Goal: Task Accomplishment & Management: Manage account settings

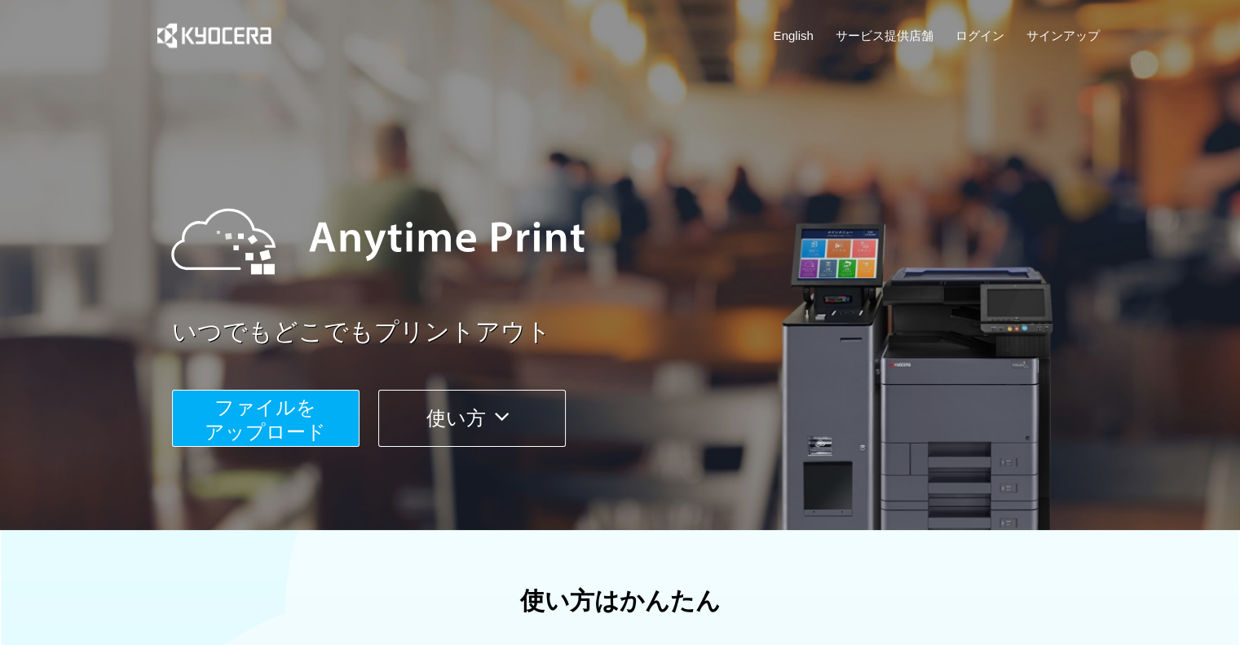
click at [975, 25] on div "English サービス提供店舗 ログイン サインアップ" at bounding box center [620, 39] width 959 height 79
click at [971, 35] on link "ログイン" at bounding box center [980, 35] width 49 height 17
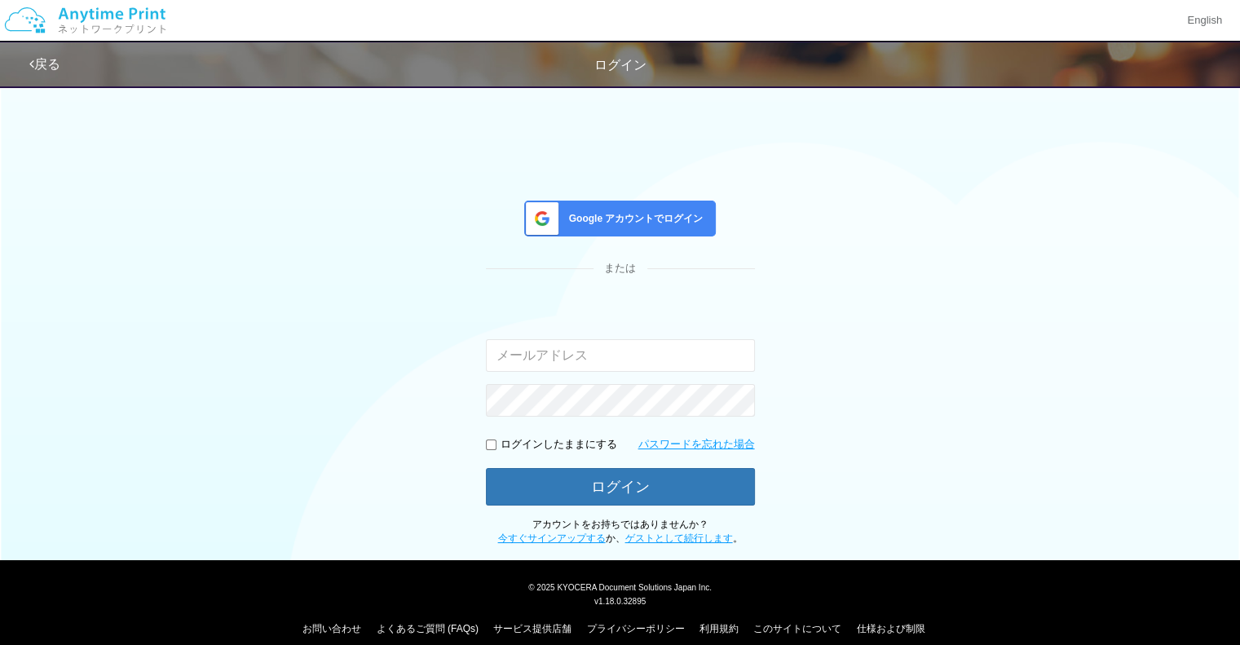
click at [676, 205] on div "Google アカウントでログイン" at bounding box center [620, 219] width 192 height 36
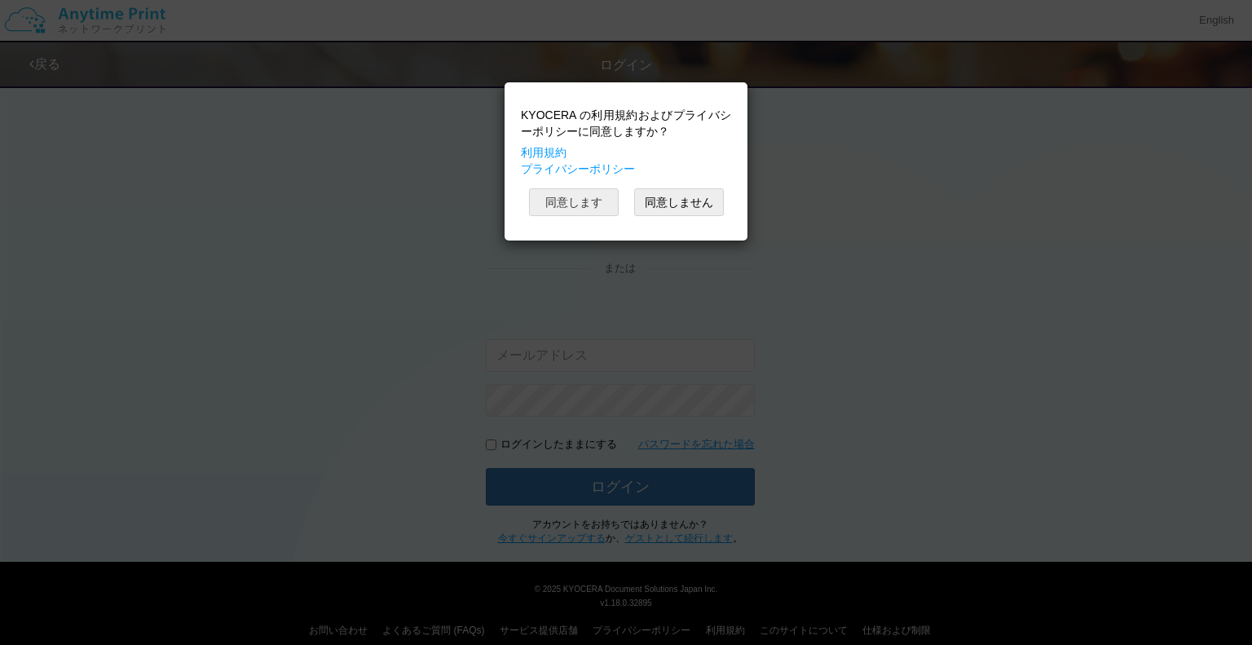
click at [608, 206] on button "同意します" at bounding box center [574, 202] width 90 height 28
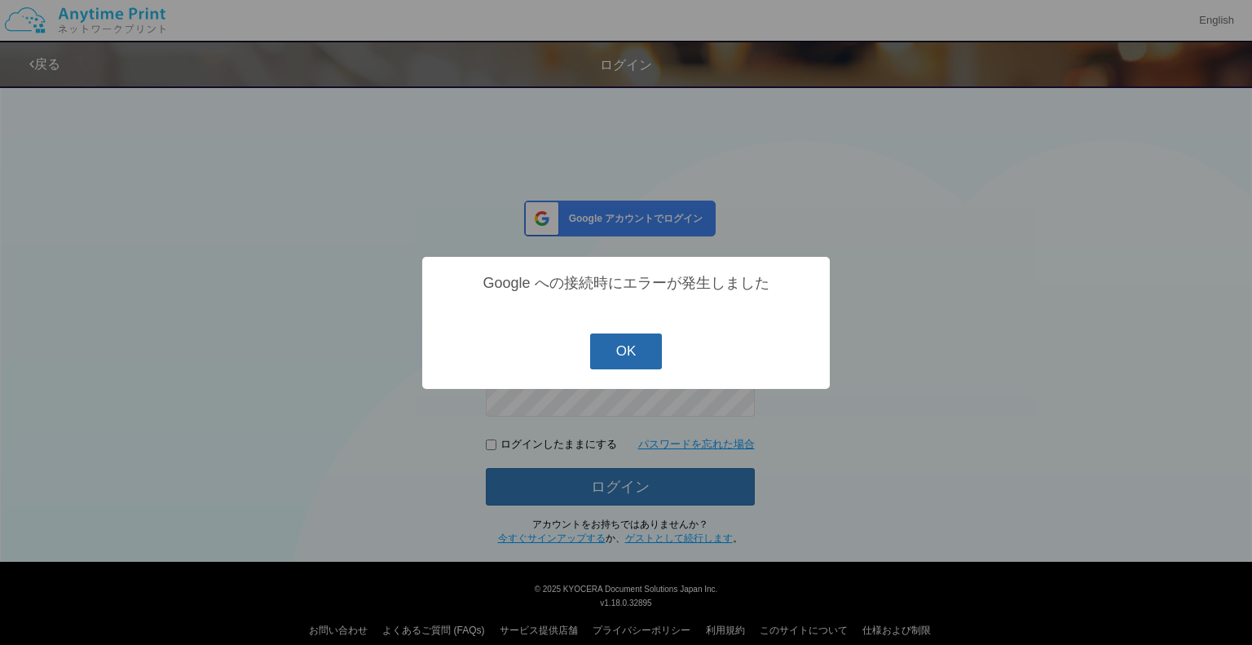
click at [636, 355] on button "OK" at bounding box center [626, 351] width 73 height 36
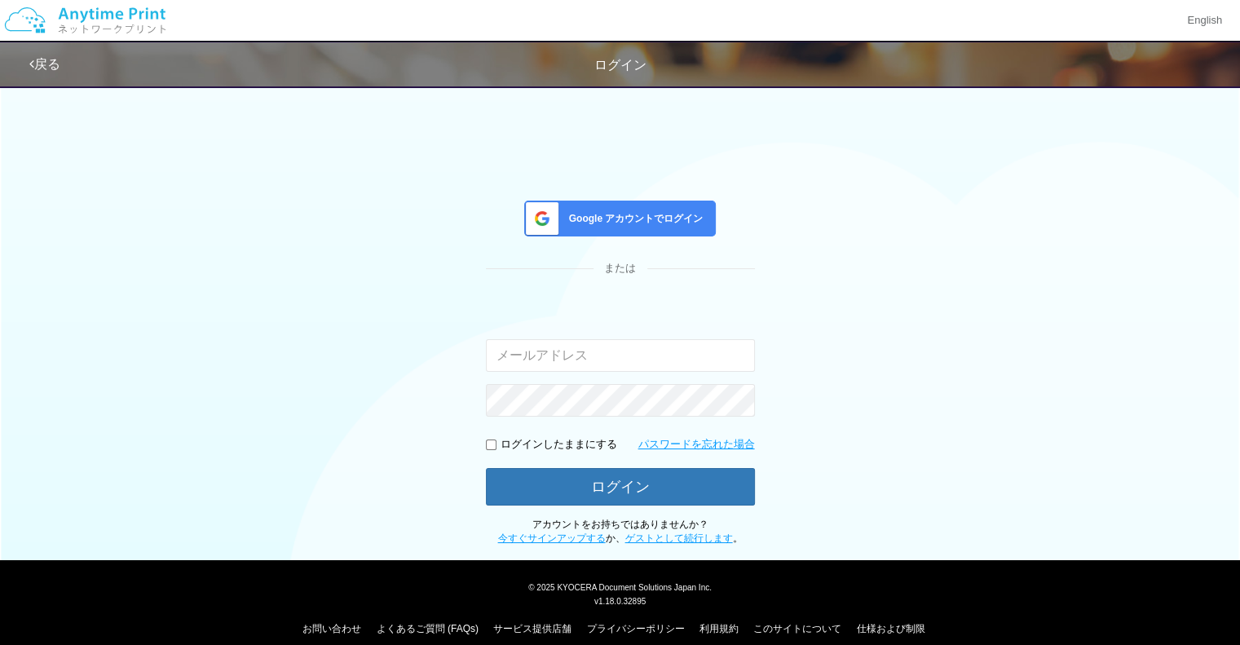
click at [677, 212] on span "Google アカウントでログイン" at bounding box center [633, 219] width 141 height 14
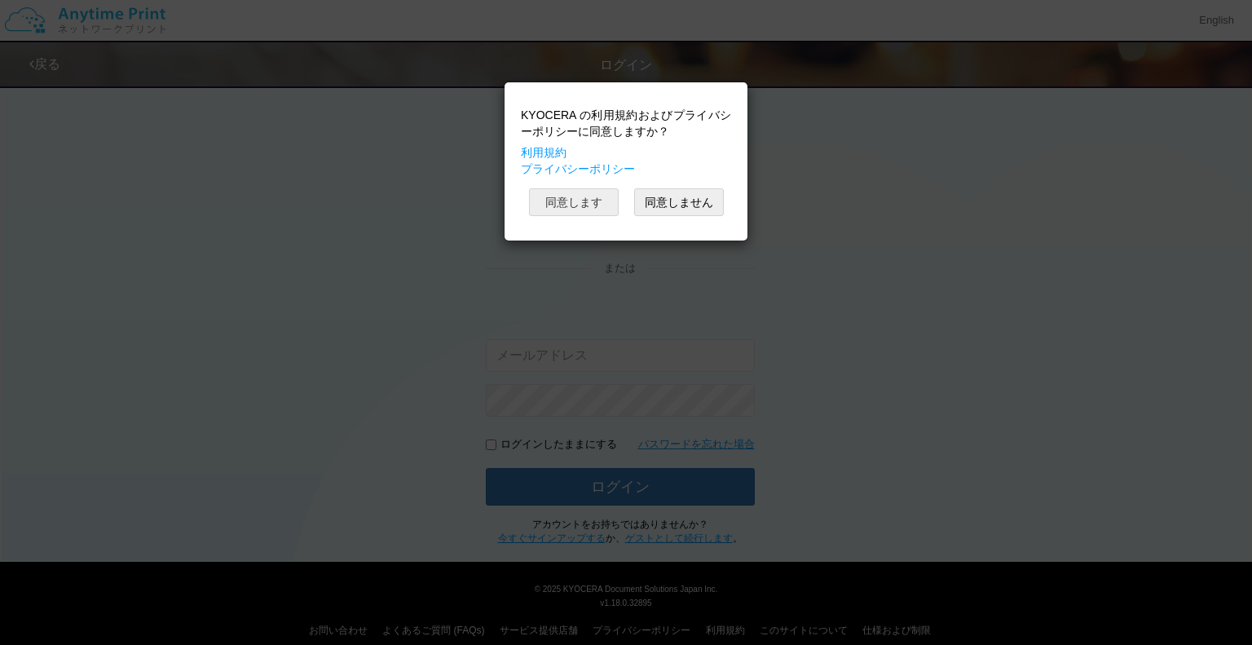
click at [610, 203] on button "同意します" at bounding box center [574, 202] width 90 height 28
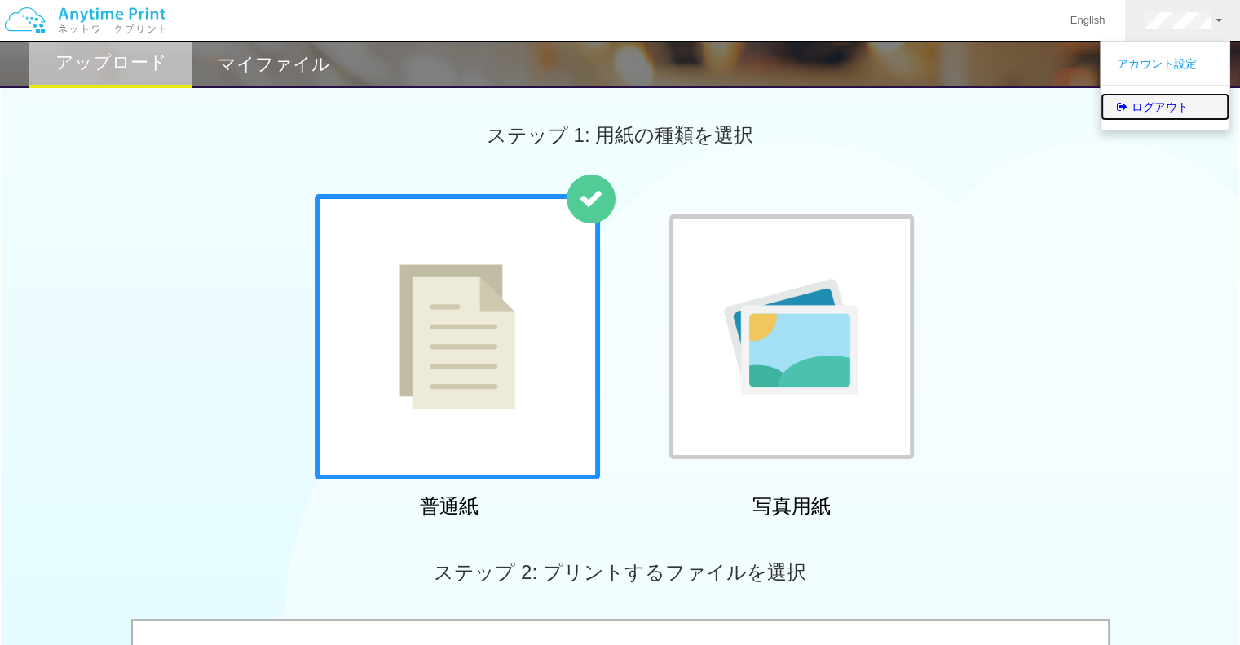
click at [1155, 104] on link "ログアウト" at bounding box center [1165, 107] width 129 height 28
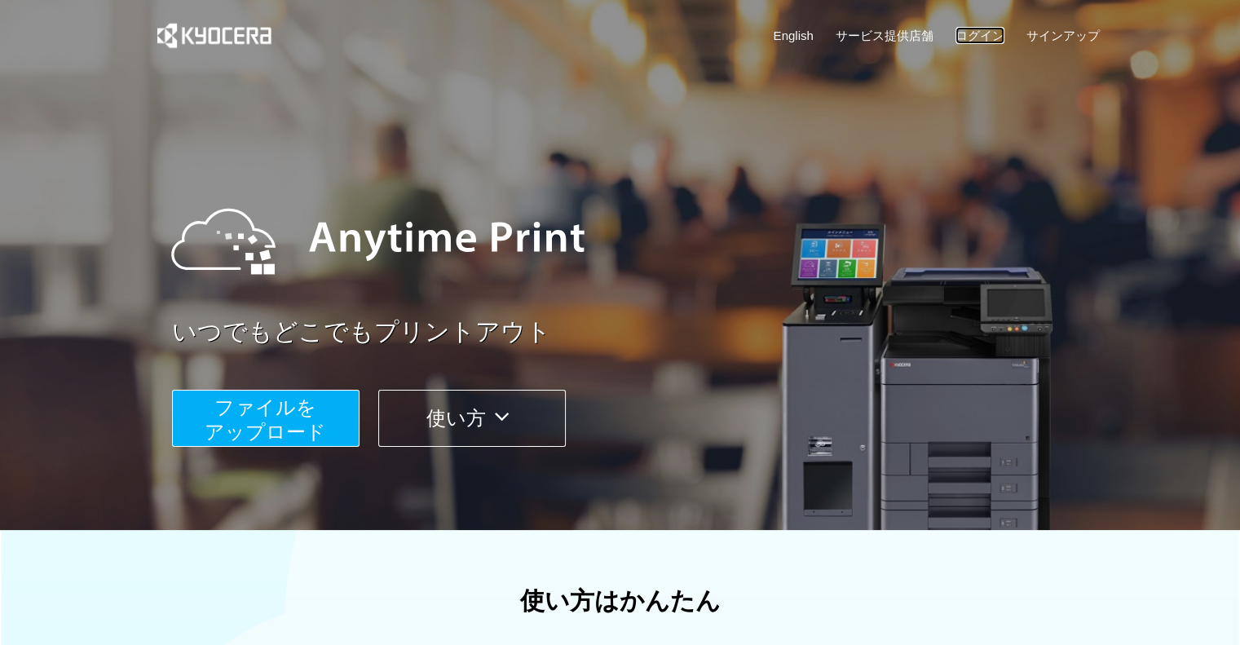
click at [1001, 41] on link "ログイン" at bounding box center [980, 35] width 49 height 17
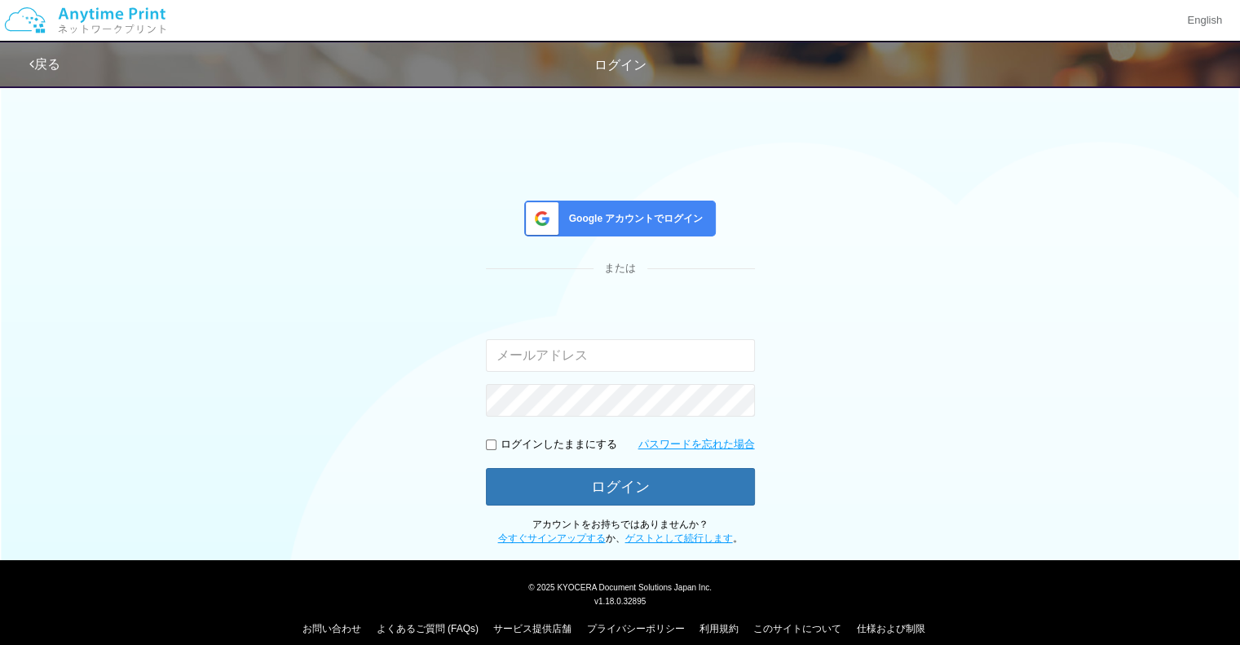
click at [702, 214] on div "Google アカウントでログイン" at bounding box center [620, 219] width 192 height 36
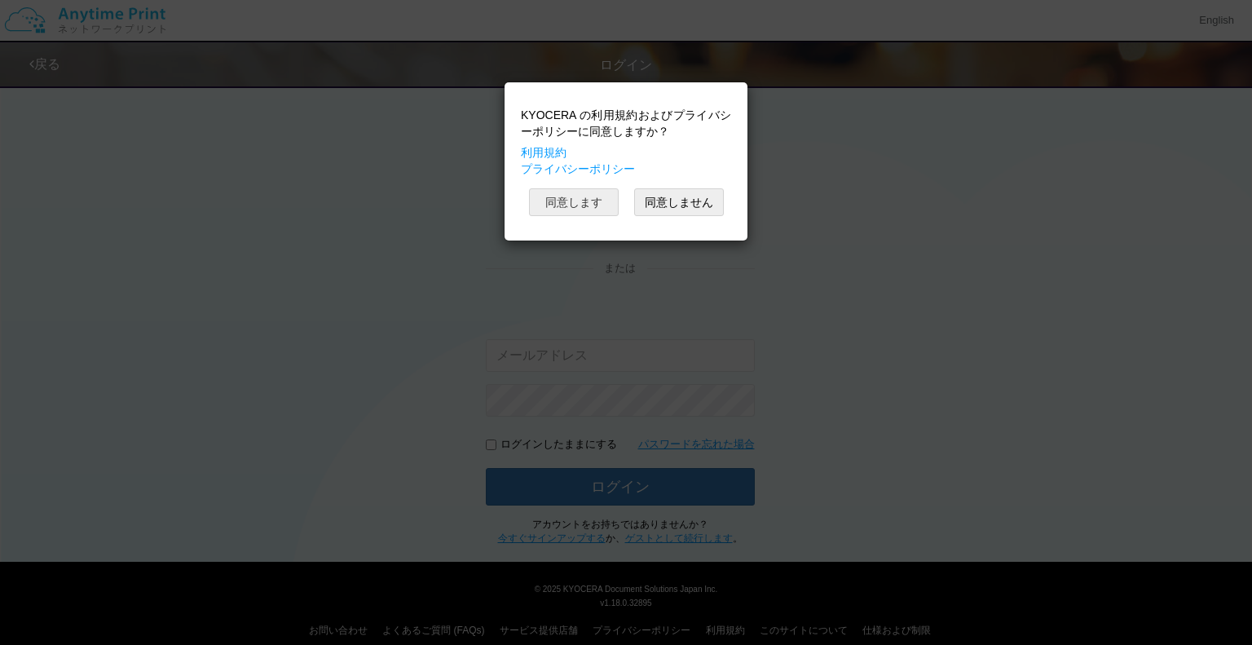
click at [585, 195] on button "同意します" at bounding box center [574, 202] width 90 height 28
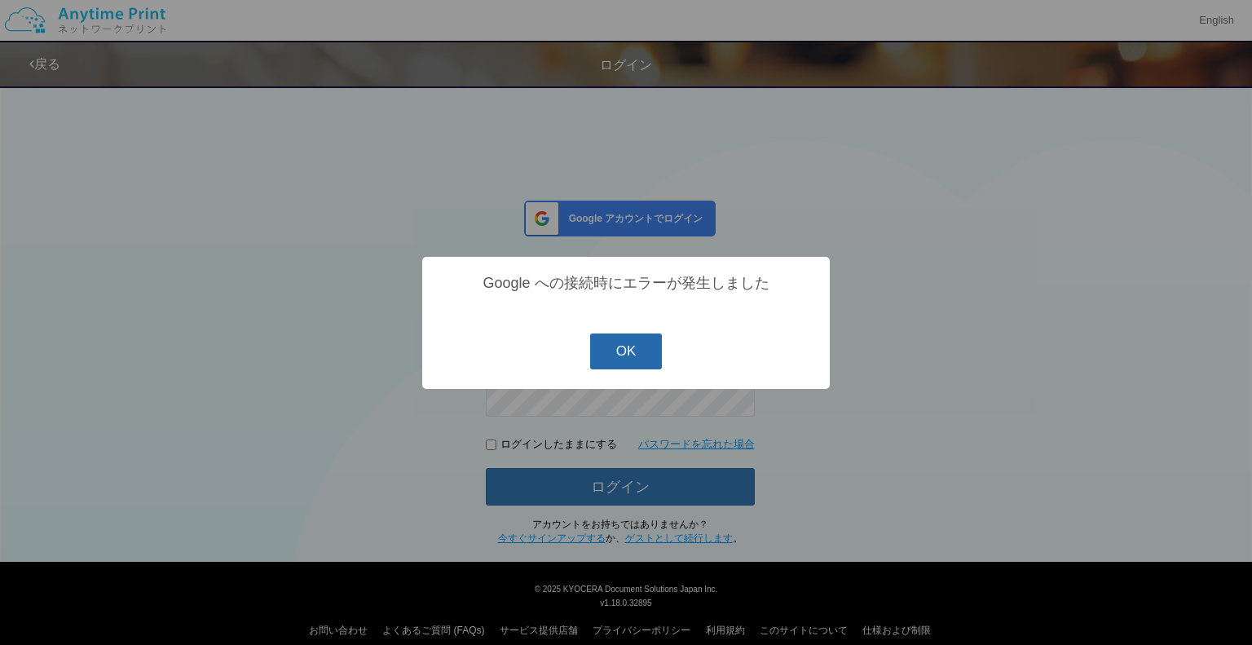
click at [645, 351] on button "OK" at bounding box center [626, 351] width 73 height 36
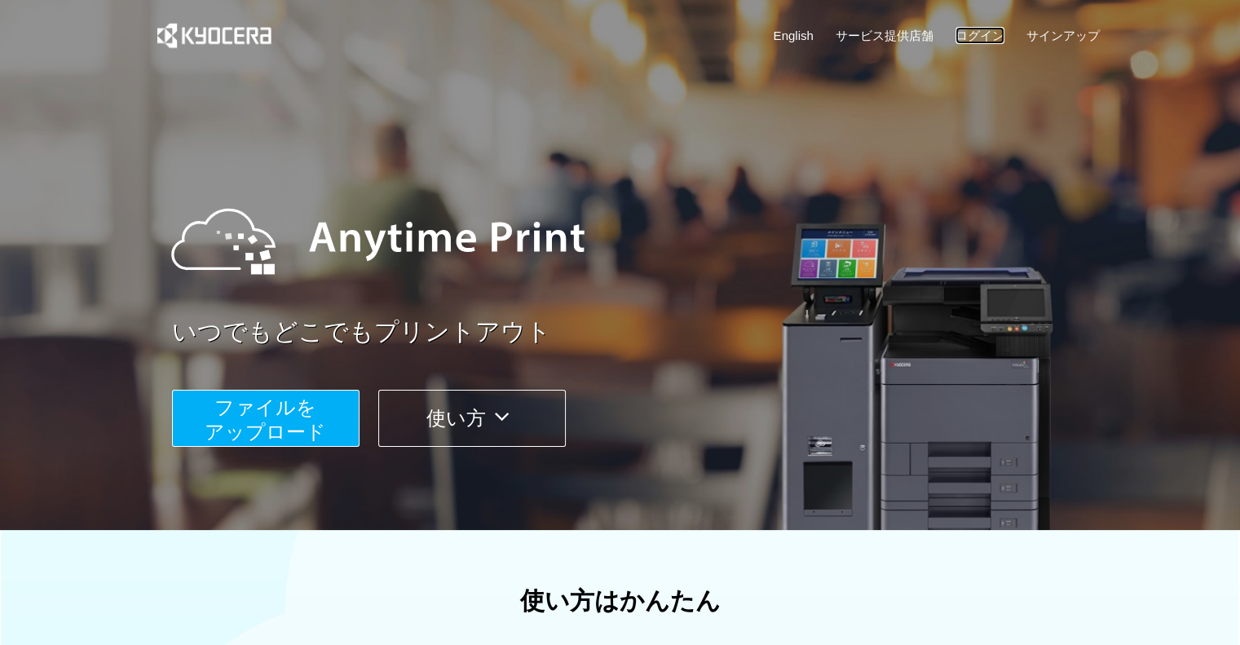
click at [993, 29] on link "ログイン" at bounding box center [980, 35] width 49 height 17
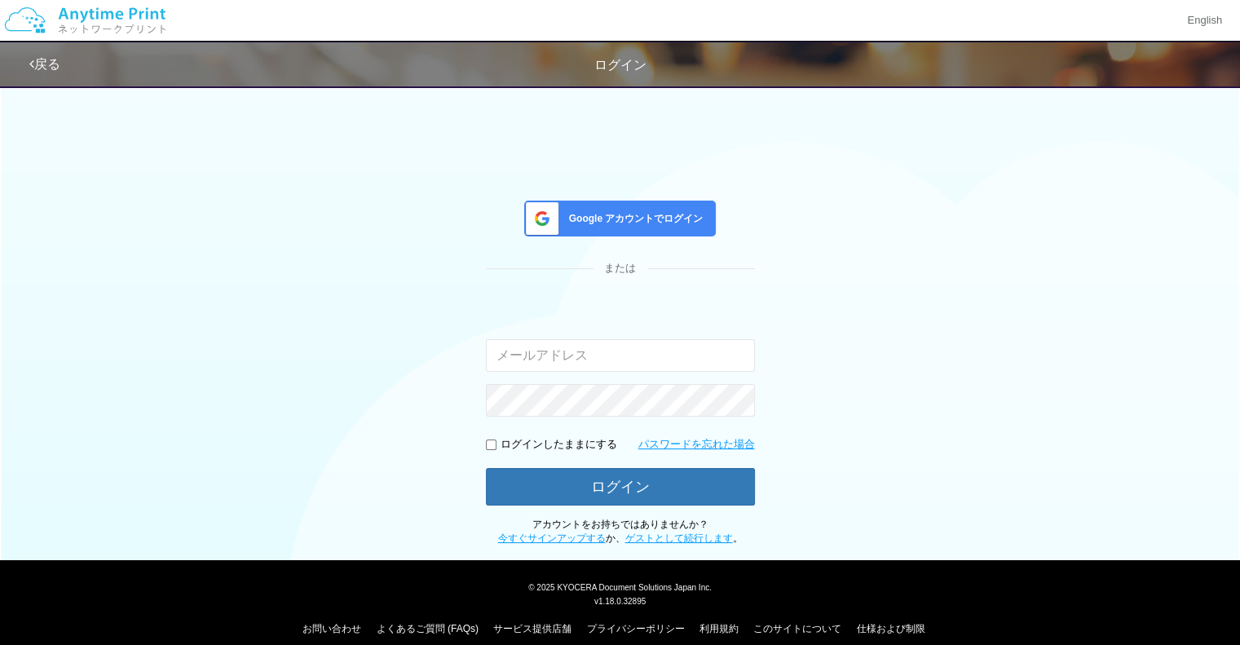
click at [975, 58] on div "ログイン" at bounding box center [620, 65] width 1240 height 19
click at [669, 218] on span "Google アカウントでログイン" at bounding box center [633, 219] width 141 height 14
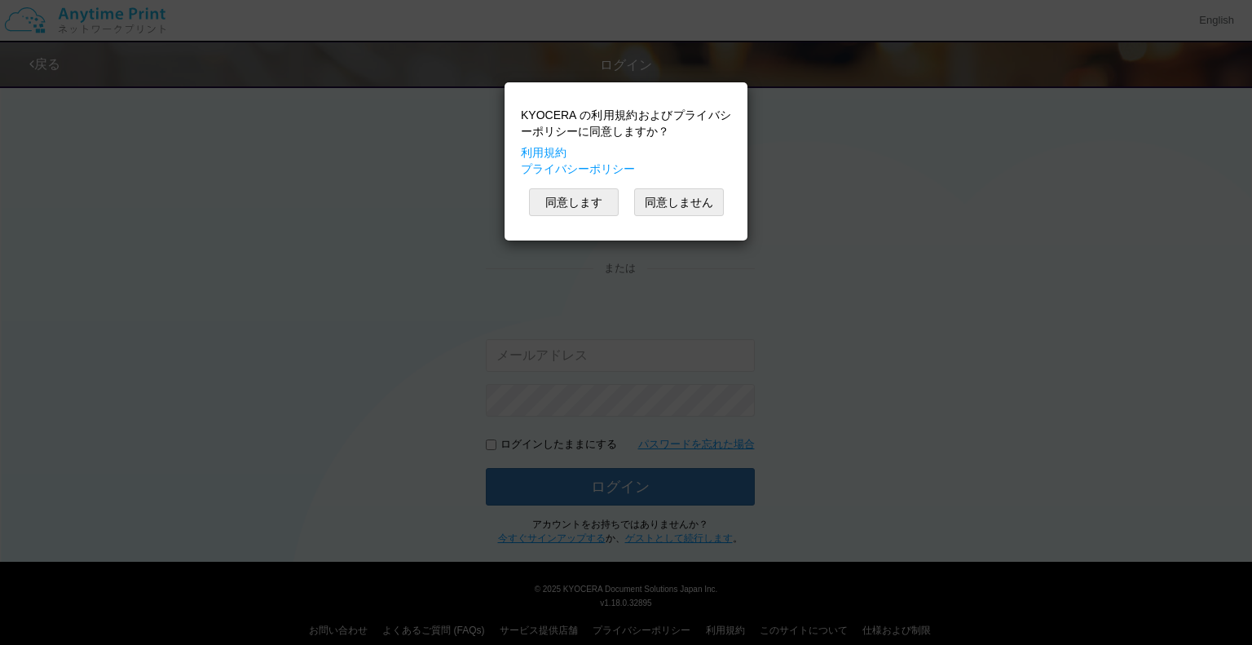
drag, startPoint x: 664, startPoint y: 217, endPoint x: 587, endPoint y: 216, distance: 77.5
click at [587, 216] on div "KYOCERA の利用規約およびプライバシーポリシーに同意しますか？ 利用規約 プライバシーポリシー 同意します 同意しません" at bounding box center [626, 161] width 227 height 142
click at [592, 209] on button "同意します" at bounding box center [574, 202] width 90 height 28
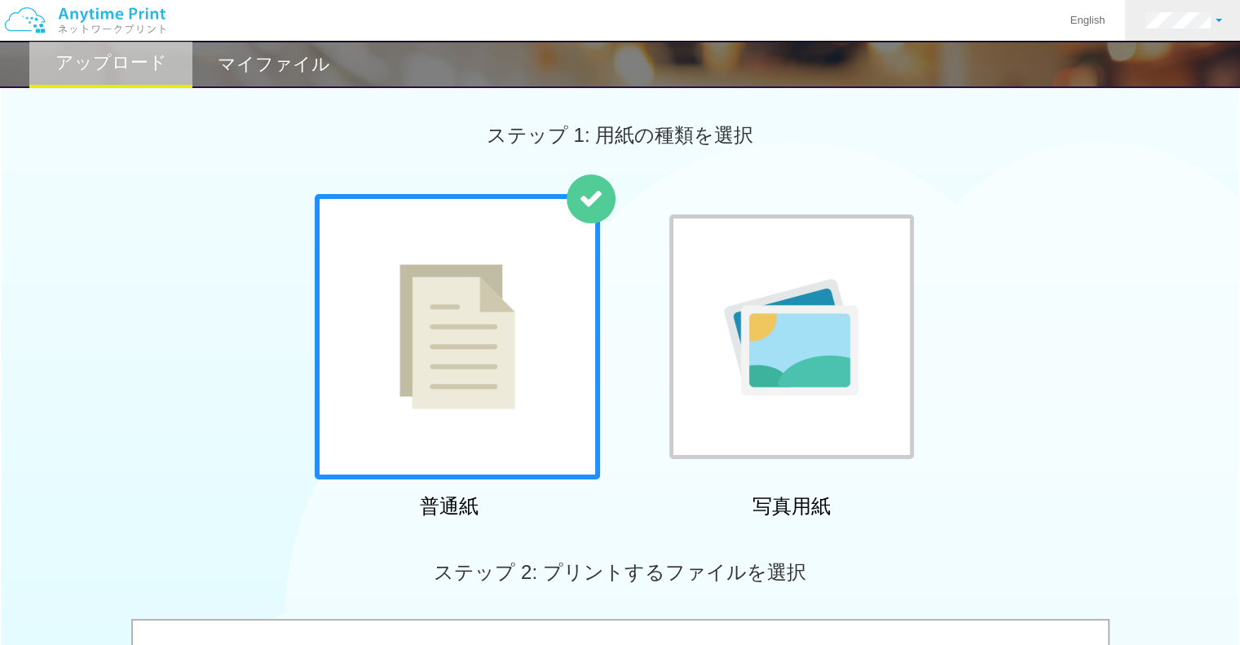
click at [1210, 3] on link at bounding box center [1183, 20] width 117 height 41
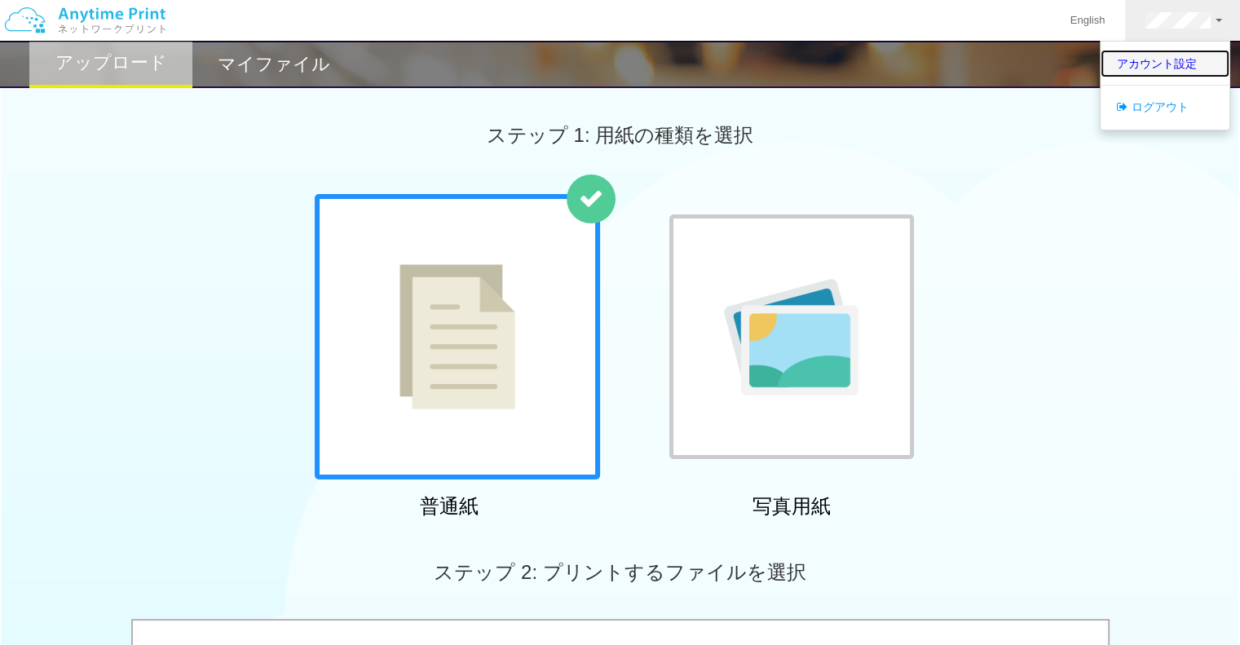
click at [1173, 63] on link "アカウント設定" at bounding box center [1165, 64] width 129 height 28
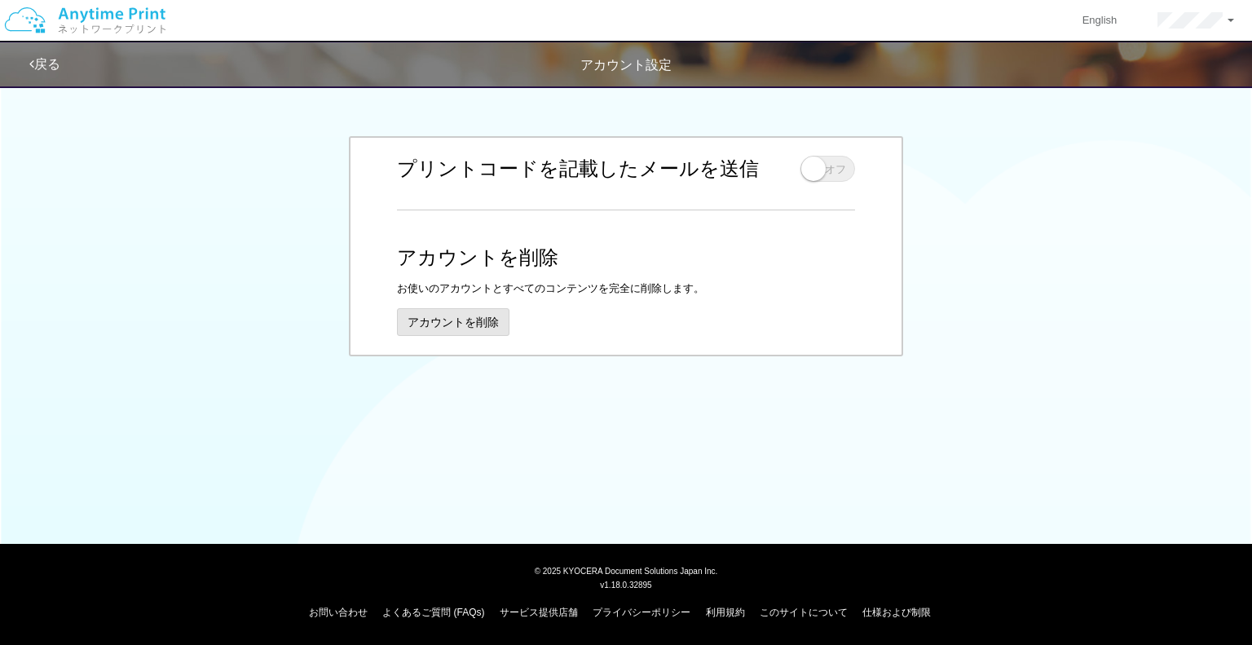
click at [453, 326] on button "アカウントを削除" at bounding box center [453, 322] width 113 height 28
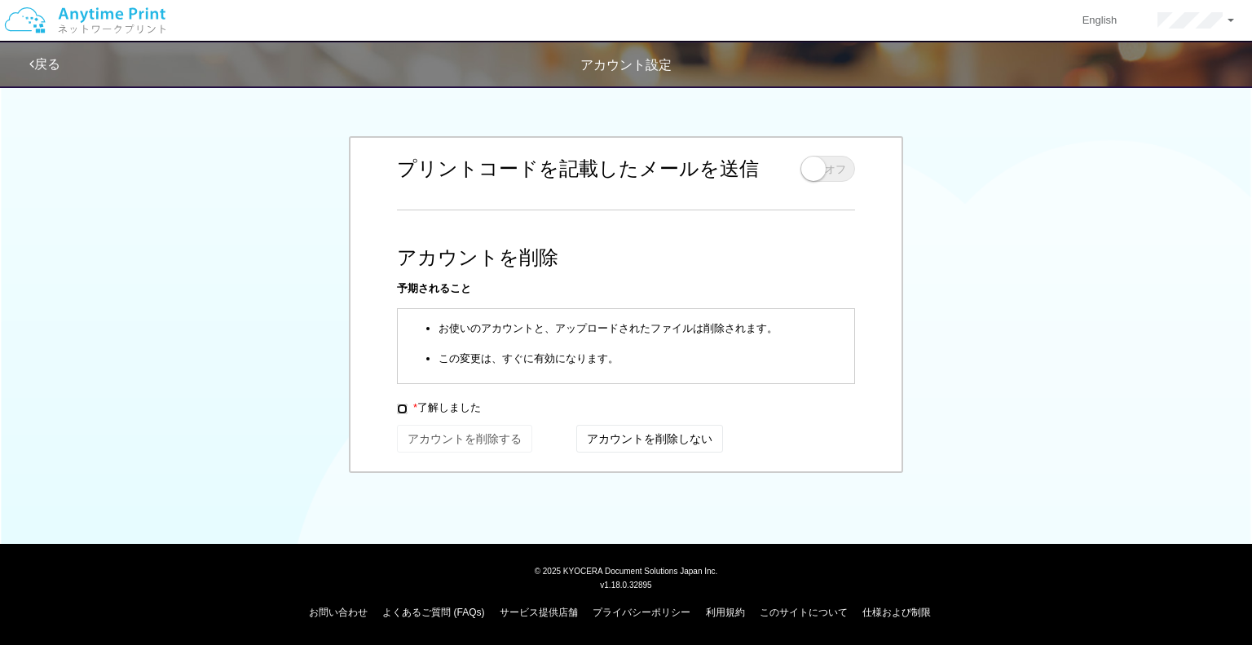
click at [398, 413] on input "* 了解しました" at bounding box center [402, 409] width 11 height 11
checkbox input "true"
click at [469, 442] on button "アカウントを削除する" at bounding box center [464, 439] width 134 height 26
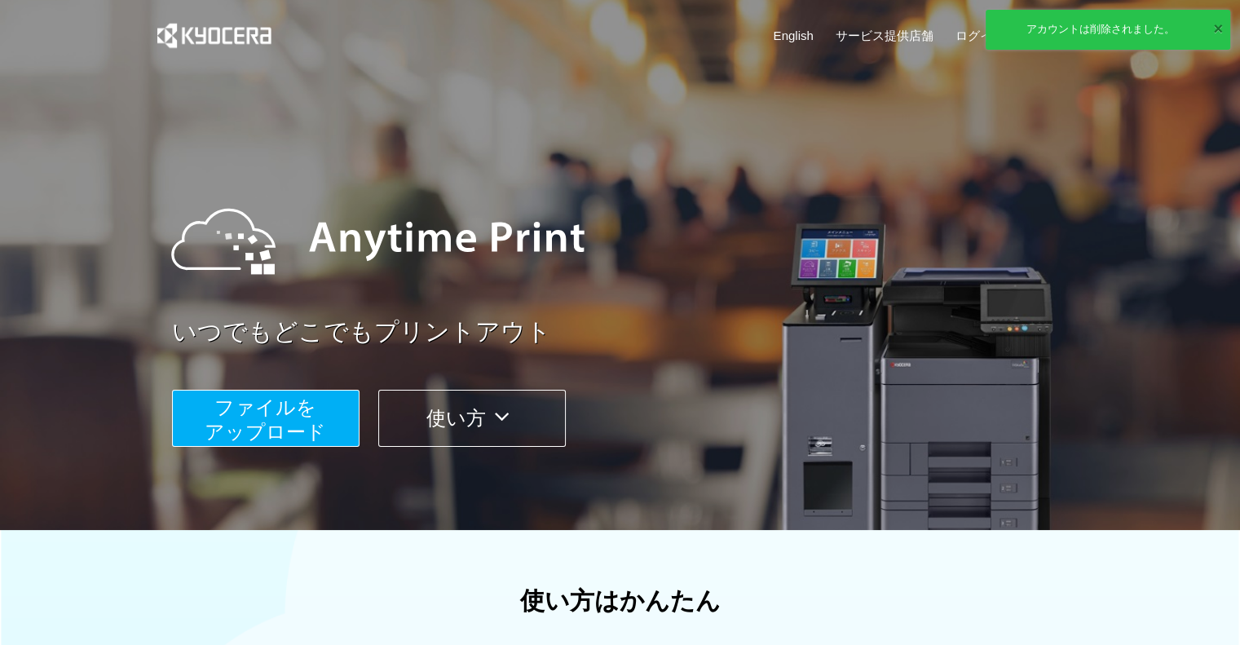
click at [1215, 24] on button "×" at bounding box center [1218, 29] width 10 height 24
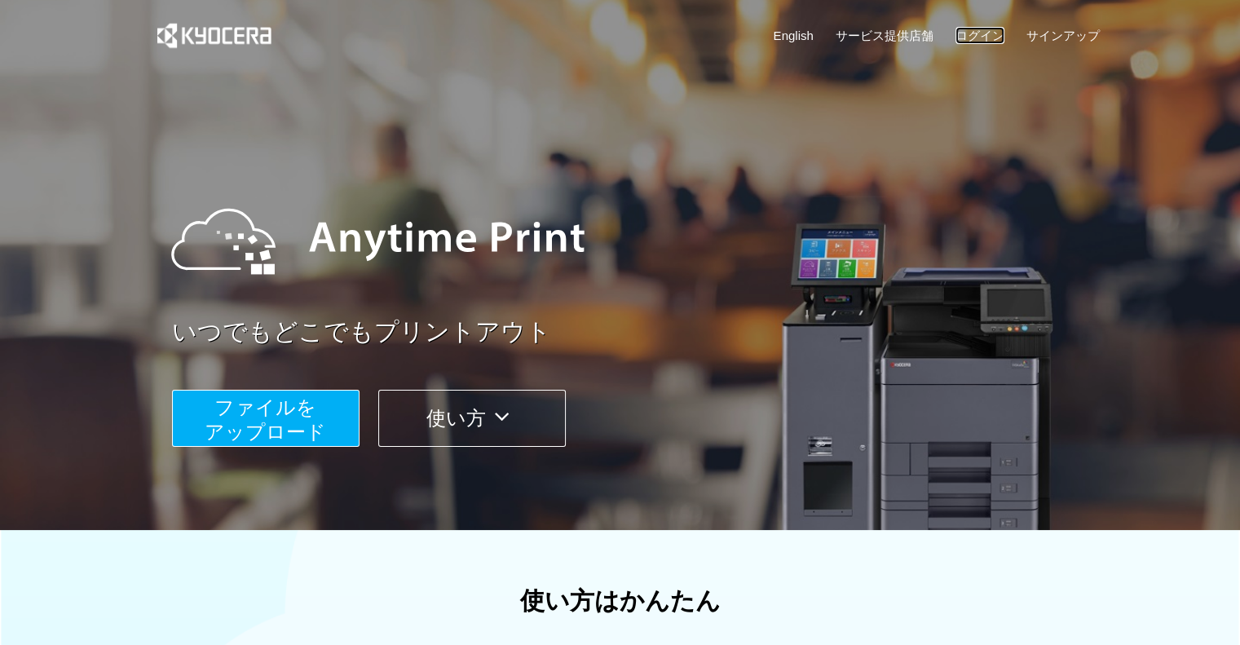
click at [977, 35] on link "ログイン" at bounding box center [980, 35] width 49 height 17
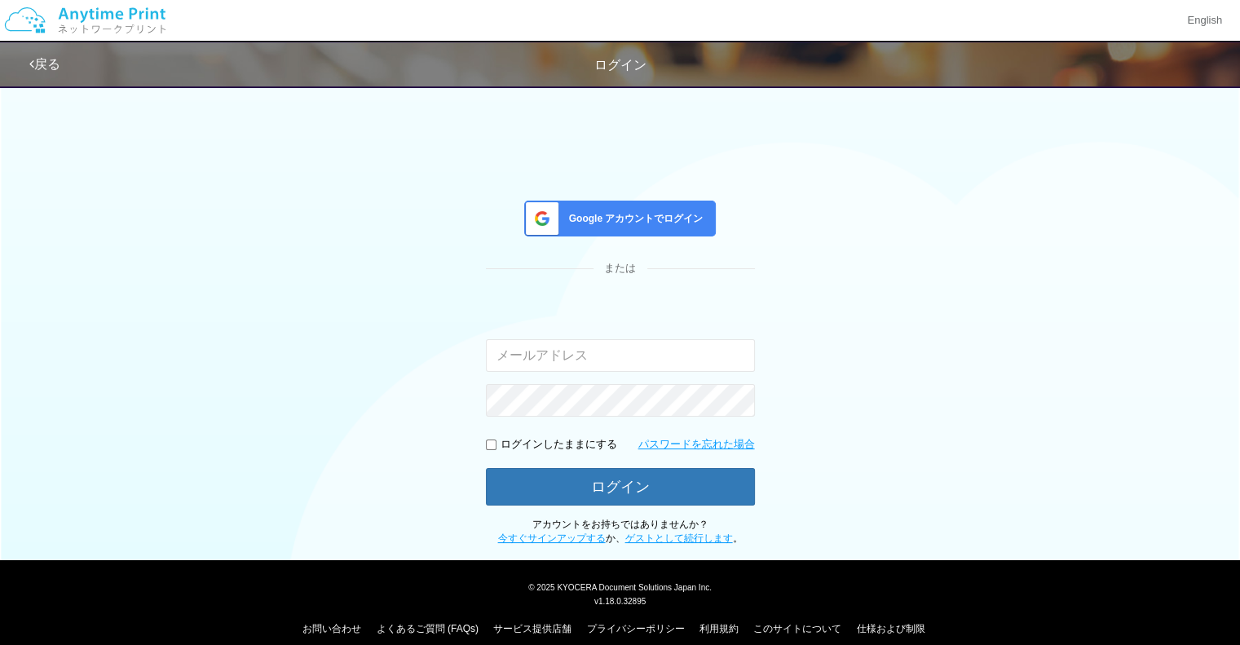
click at [636, 188] on div "Google アカウントでログイン または 入力されたメールアドレスまたはパスワードが正しくありません。 ログインしたままにする パスワードを忘れた場合 ログ…" at bounding box center [620, 312] width 978 height 470
click at [639, 215] on span "Google アカウントでログイン" at bounding box center [633, 219] width 141 height 14
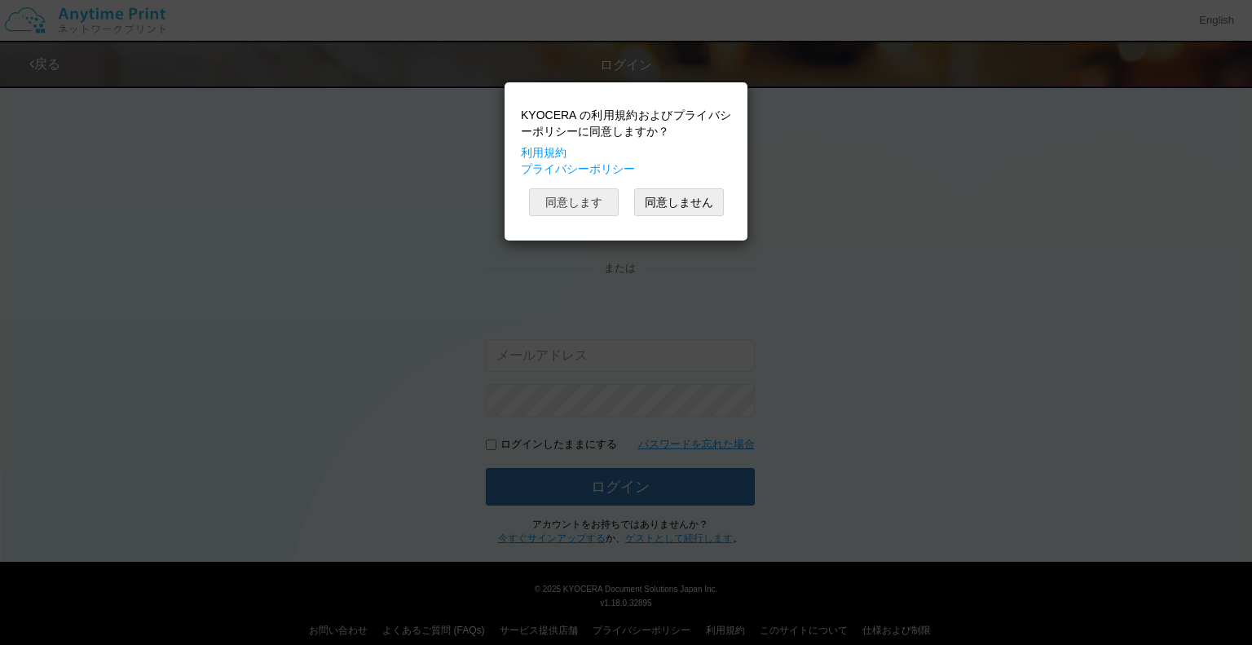
click at [585, 207] on button "同意します" at bounding box center [574, 202] width 90 height 28
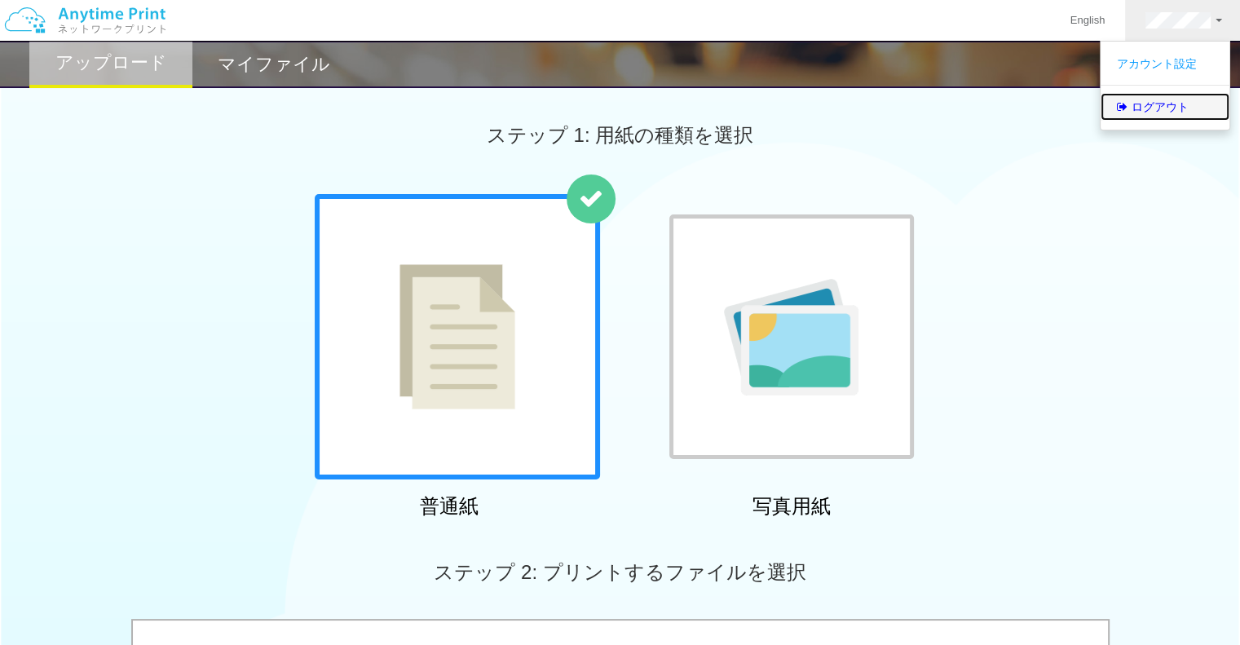
click at [1168, 107] on link "ログアウト" at bounding box center [1165, 107] width 129 height 28
